Goal: Communication & Community: Answer question/provide support

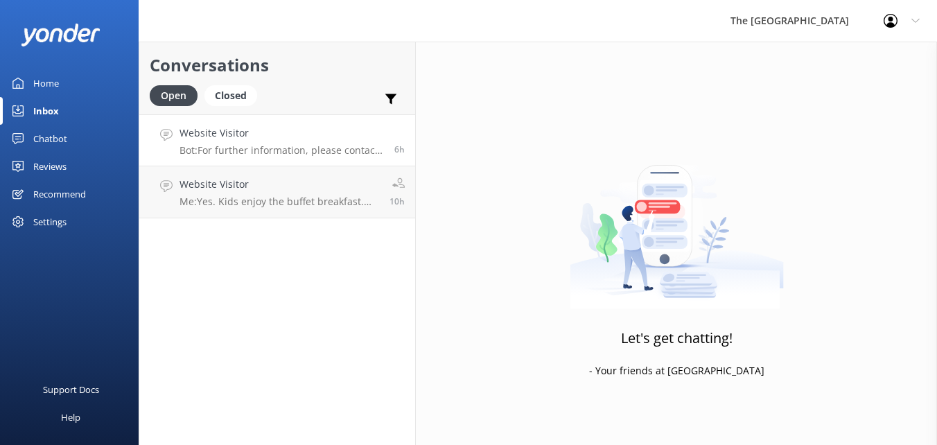
click at [238, 154] on p "Bot: For further information, please contact us at [EMAIL_ADDRESS][DOMAIN_NAME]." at bounding box center [281, 150] width 204 height 12
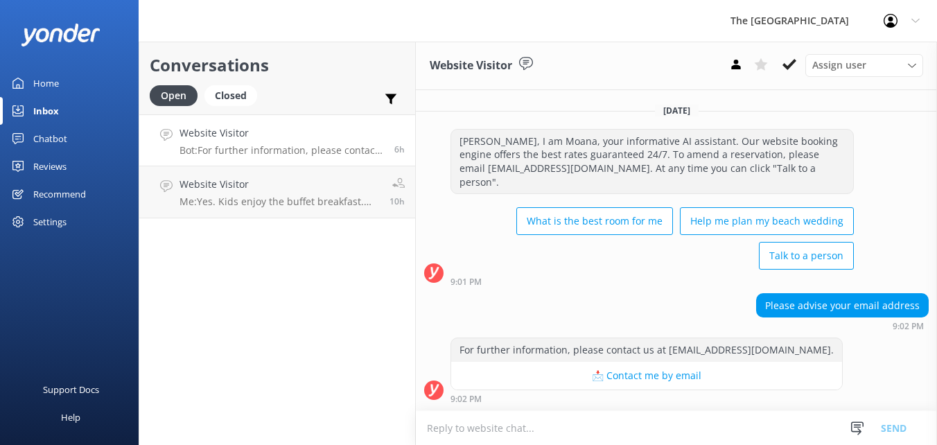
click at [639, 419] on textarea at bounding box center [676, 428] width 521 height 34
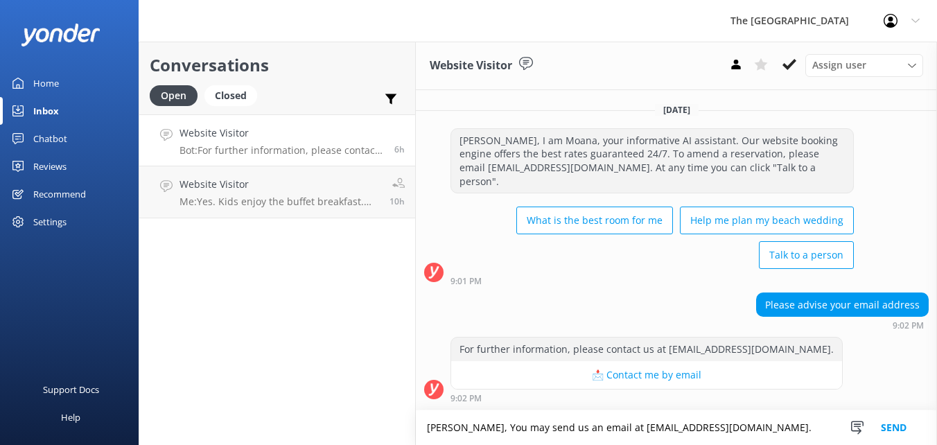
type textarea "[PERSON_NAME], You may send us an email at [EMAIL_ADDRESS][DOMAIN_NAME]."
click at [885, 430] on button "Send" at bounding box center [893, 427] width 52 height 35
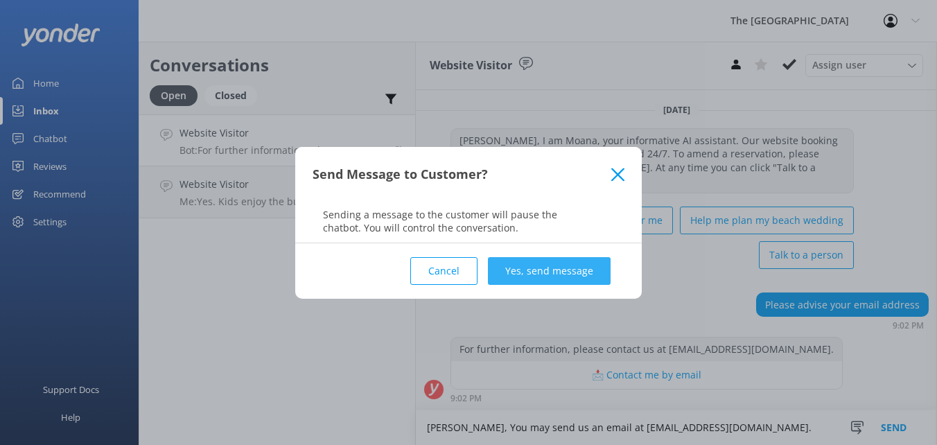
click at [551, 263] on button "Yes, send message" at bounding box center [549, 271] width 123 height 28
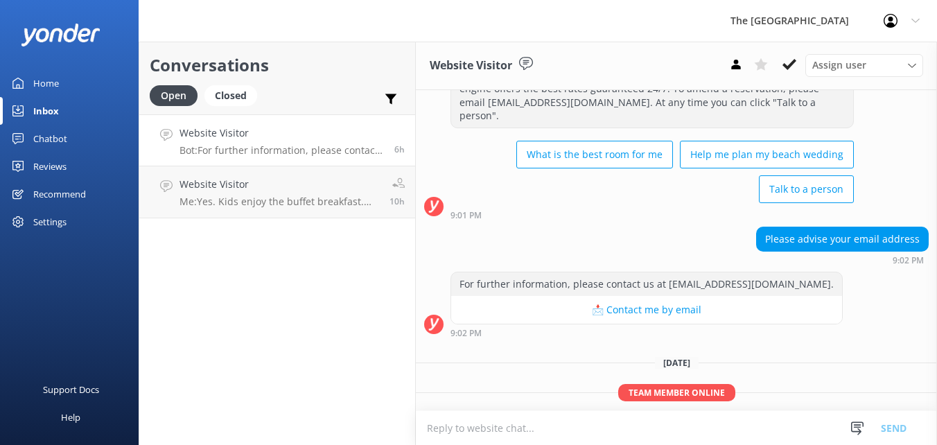
scroll to position [100, 0]
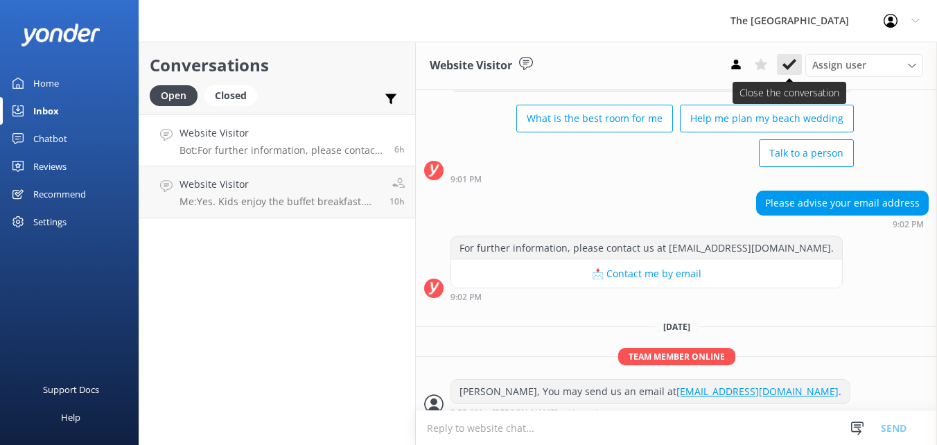
click at [793, 58] on icon at bounding box center [789, 65] width 14 height 14
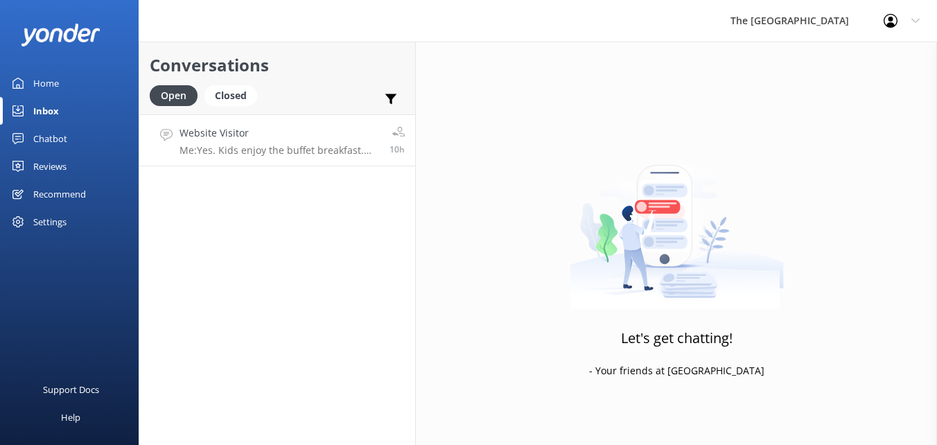
click at [297, 139] on h4 "Website Visitor" at bounding box center [279, 132] width 200 height 15
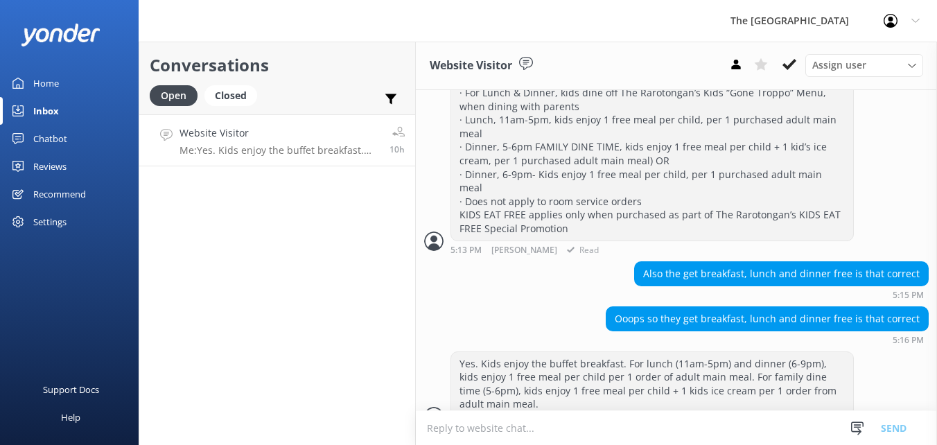
scroll to position [585, 0]
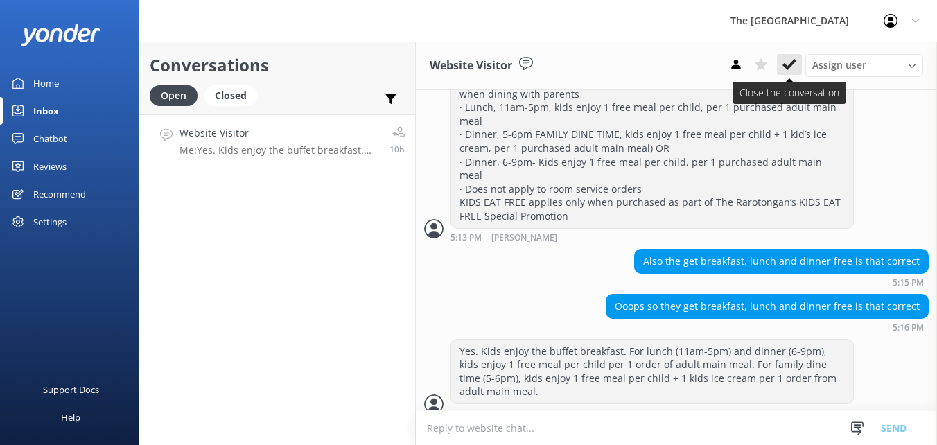
click at [792, 61] on icon at bounding box center [789, 65] width 14 height 14
